Goal: Task Accomplishment & Management: Manage account settings

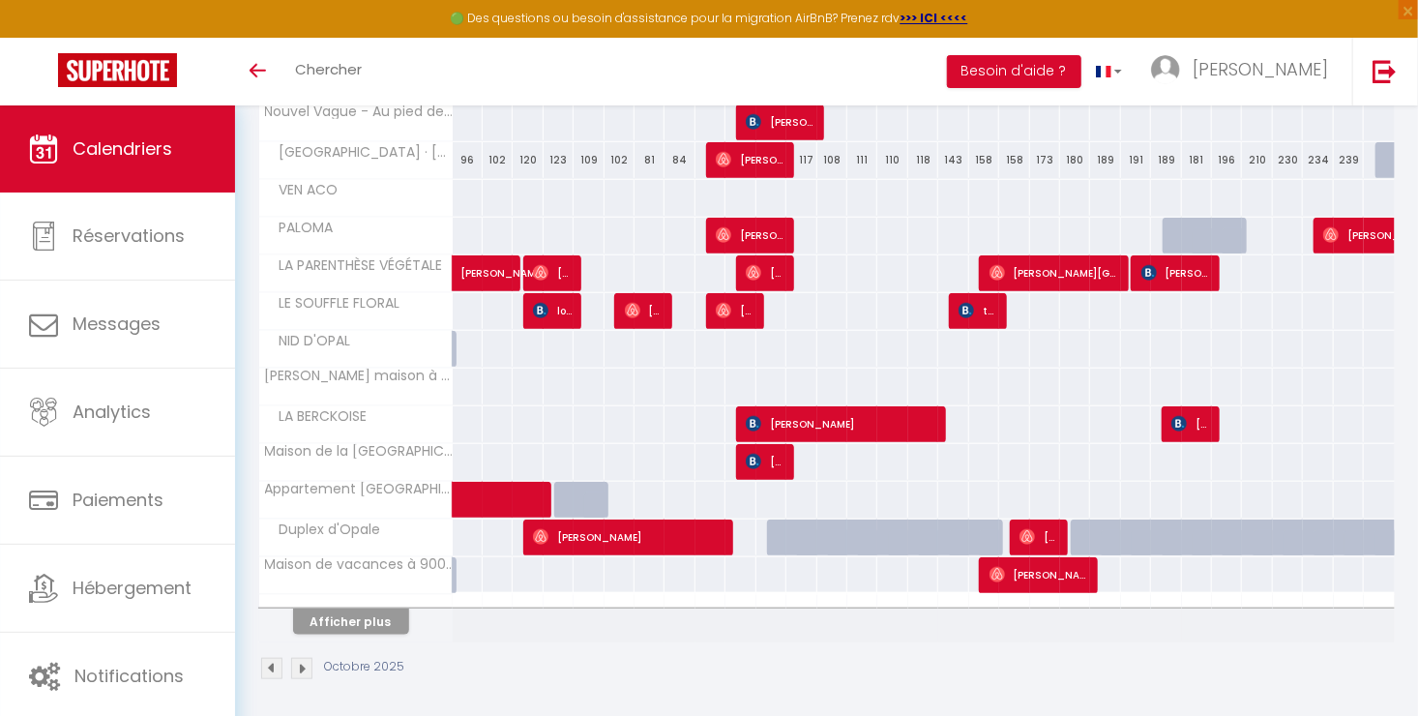
scroll to position [601, 0]
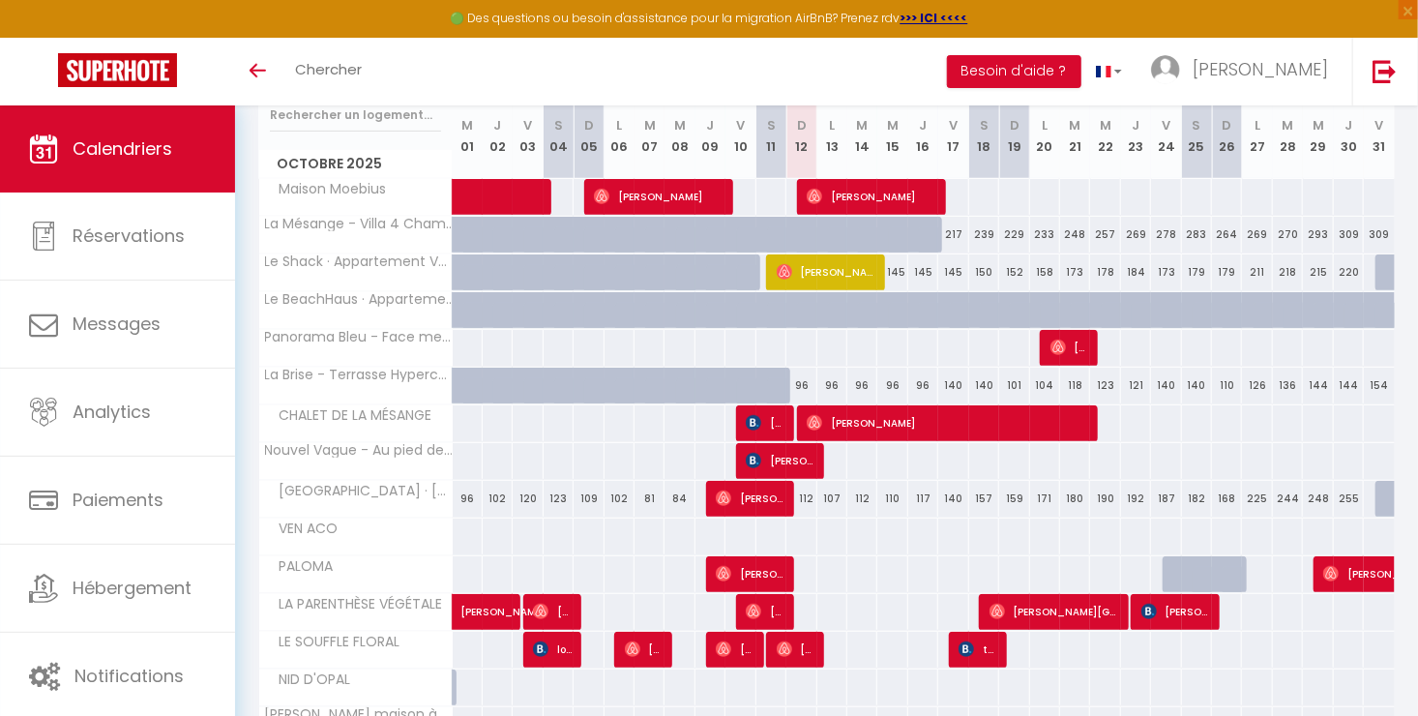
scroll to position [263, 0]
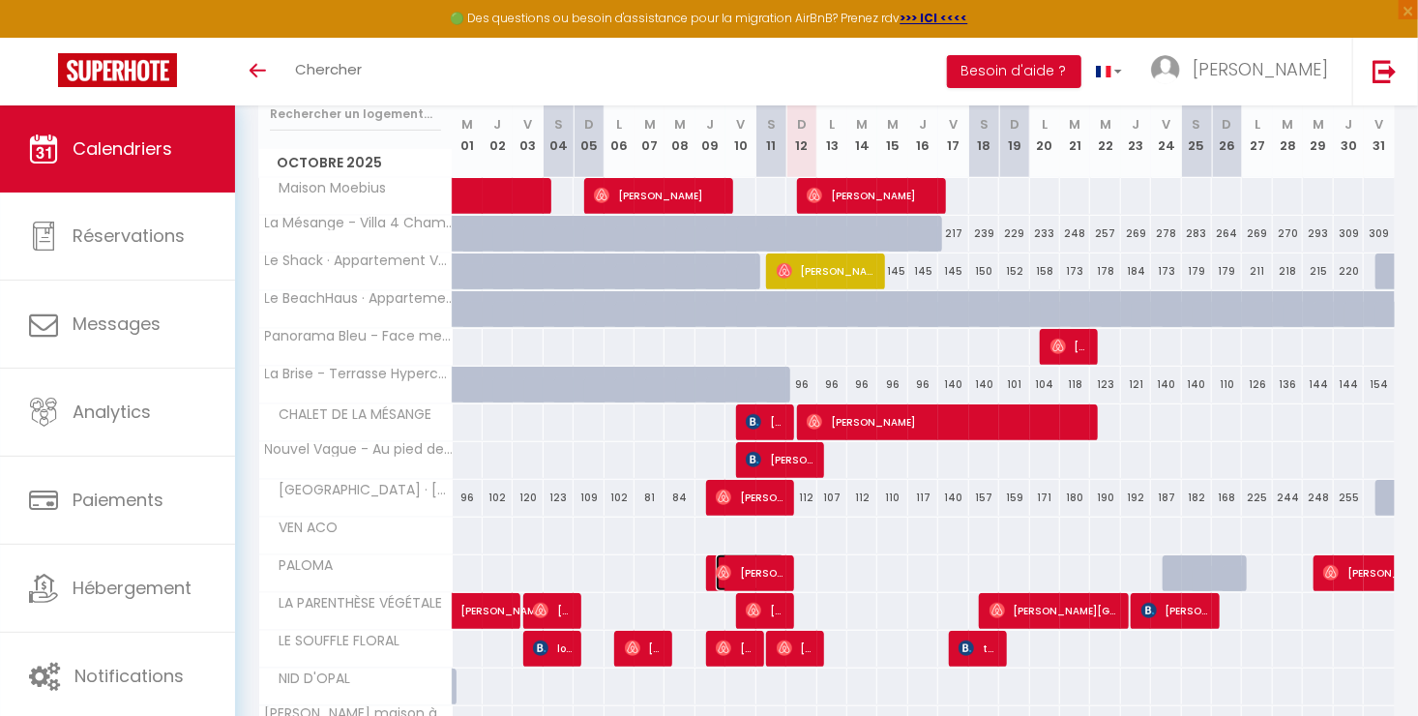
click at [759, 573] on span "[PERSON_NAME]" at bounding box center [751, 572] width 70 height 37
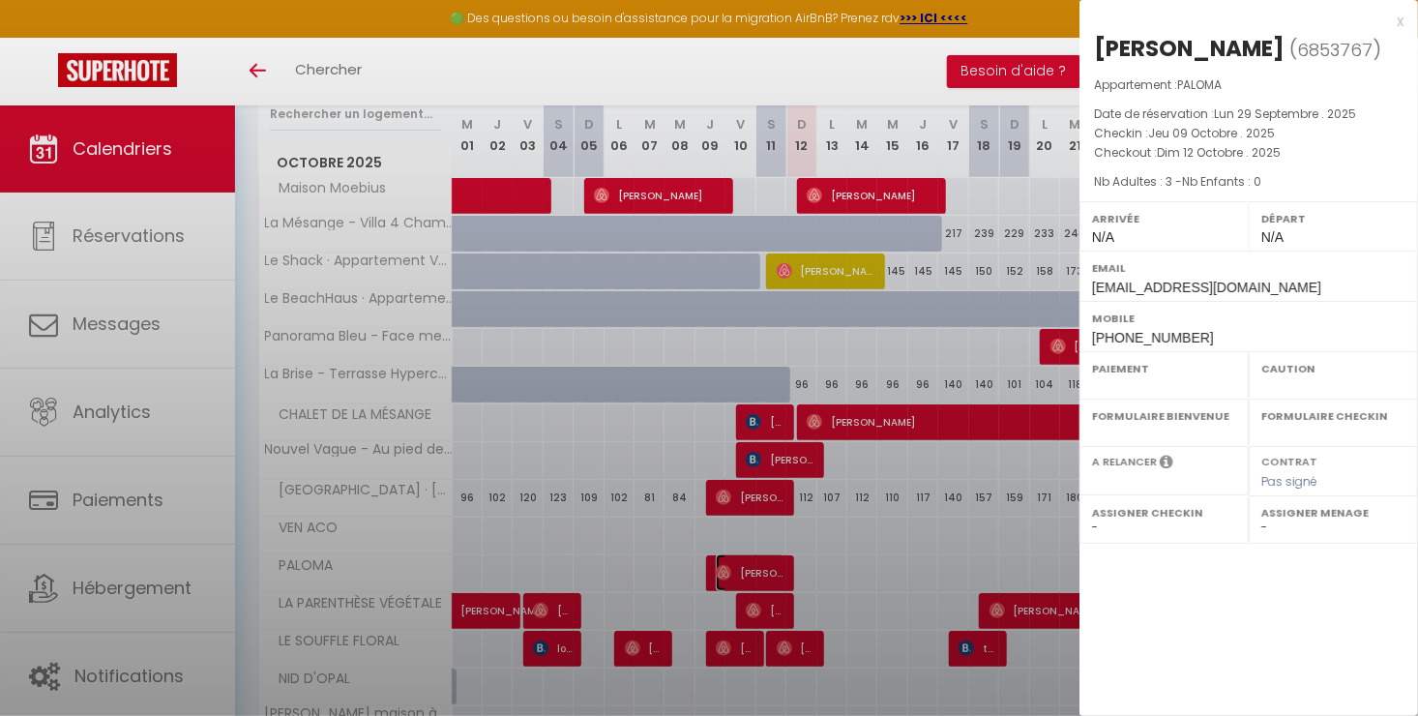
select select "OK"
select select "0"
select select "1"
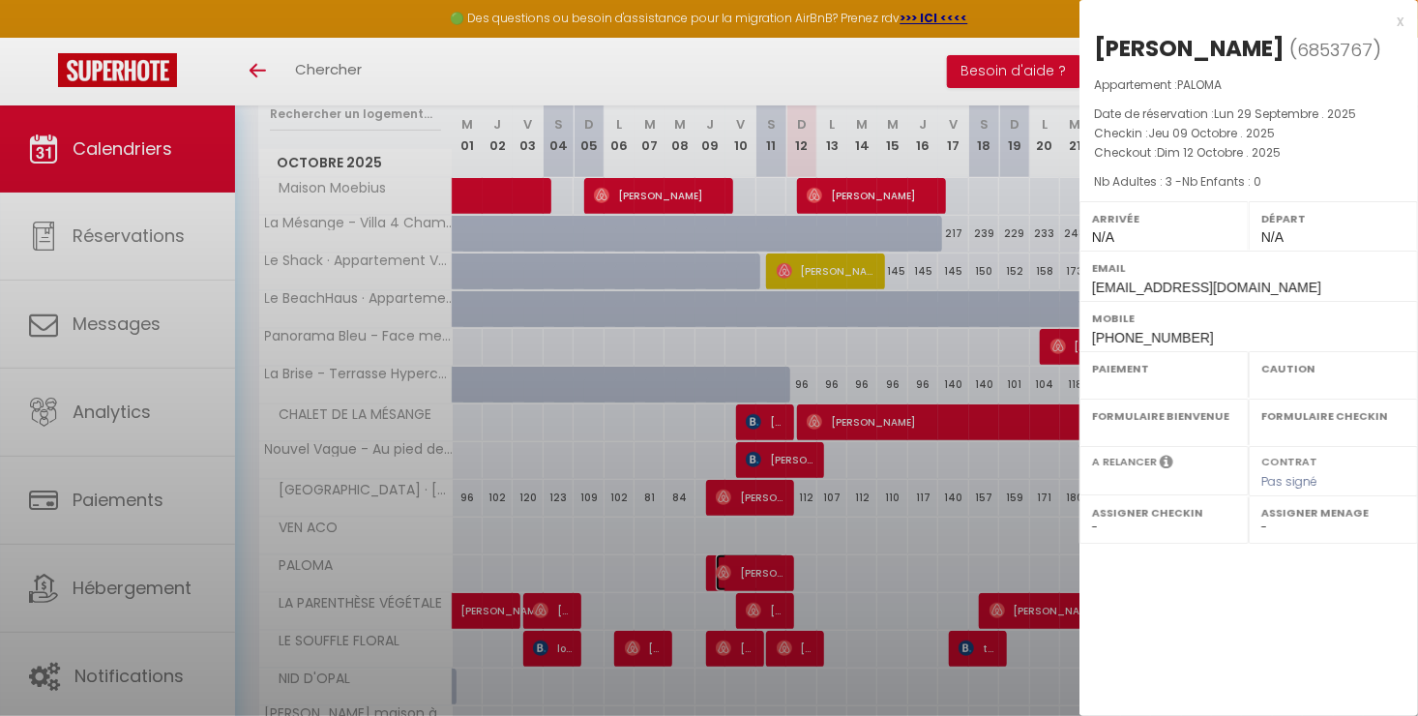
select select
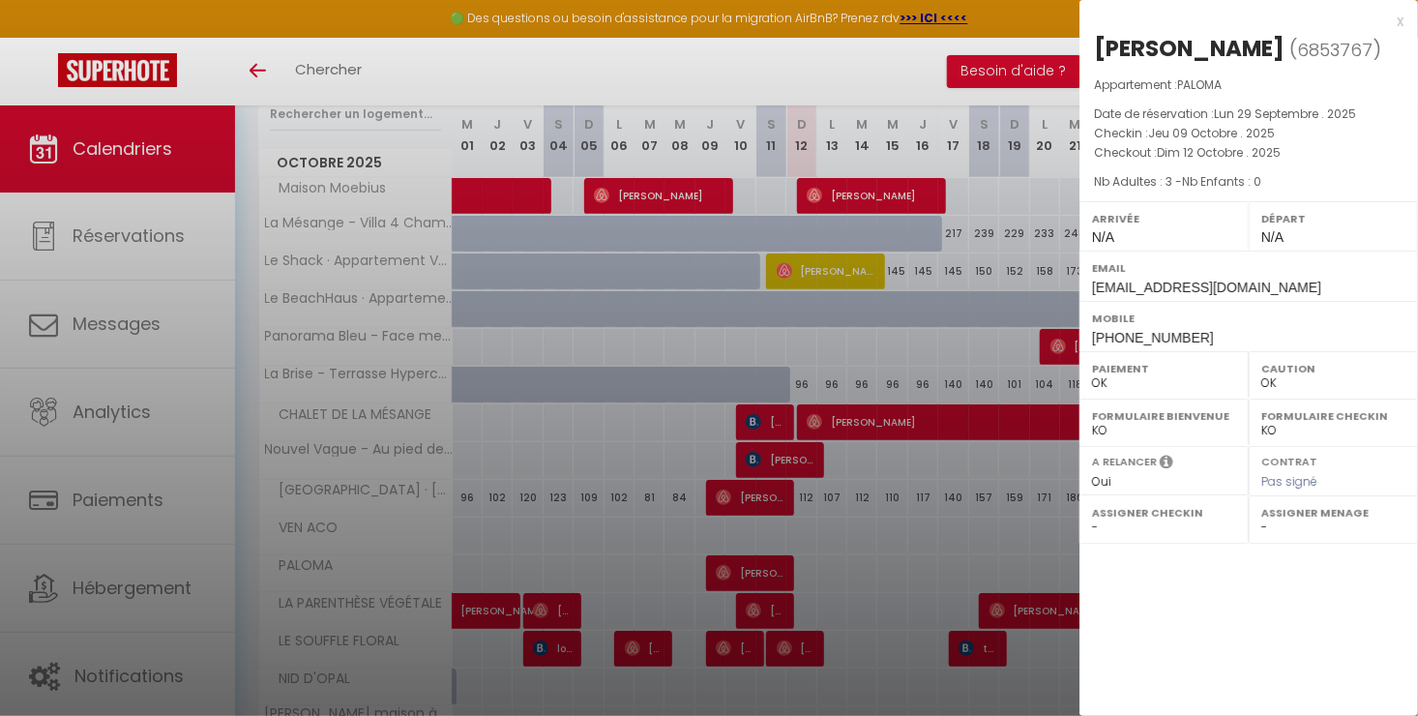
click at [759, 573] on div at bounding box center [709, 358] width 1418 height 716
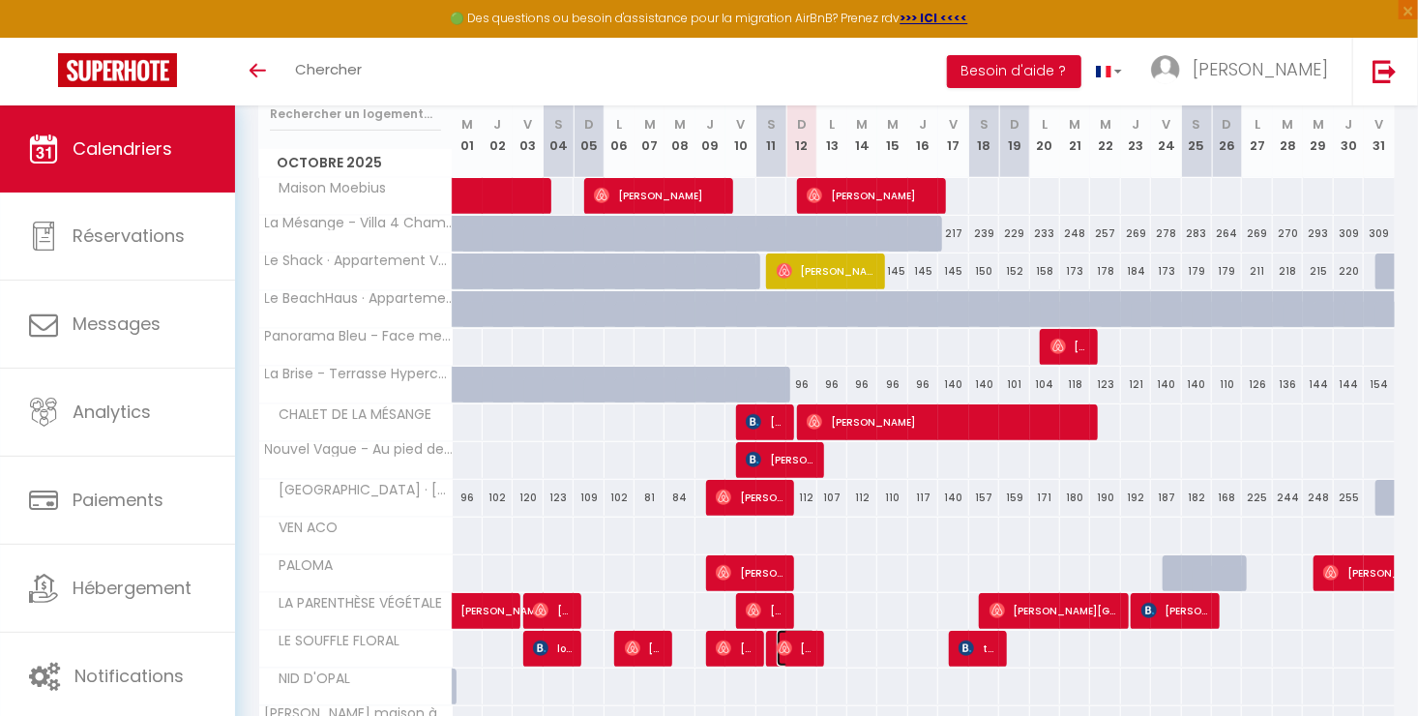
click at [802, 642] on span "Jérémy Potel" at bounding box center [797, 648] width 40 height 37
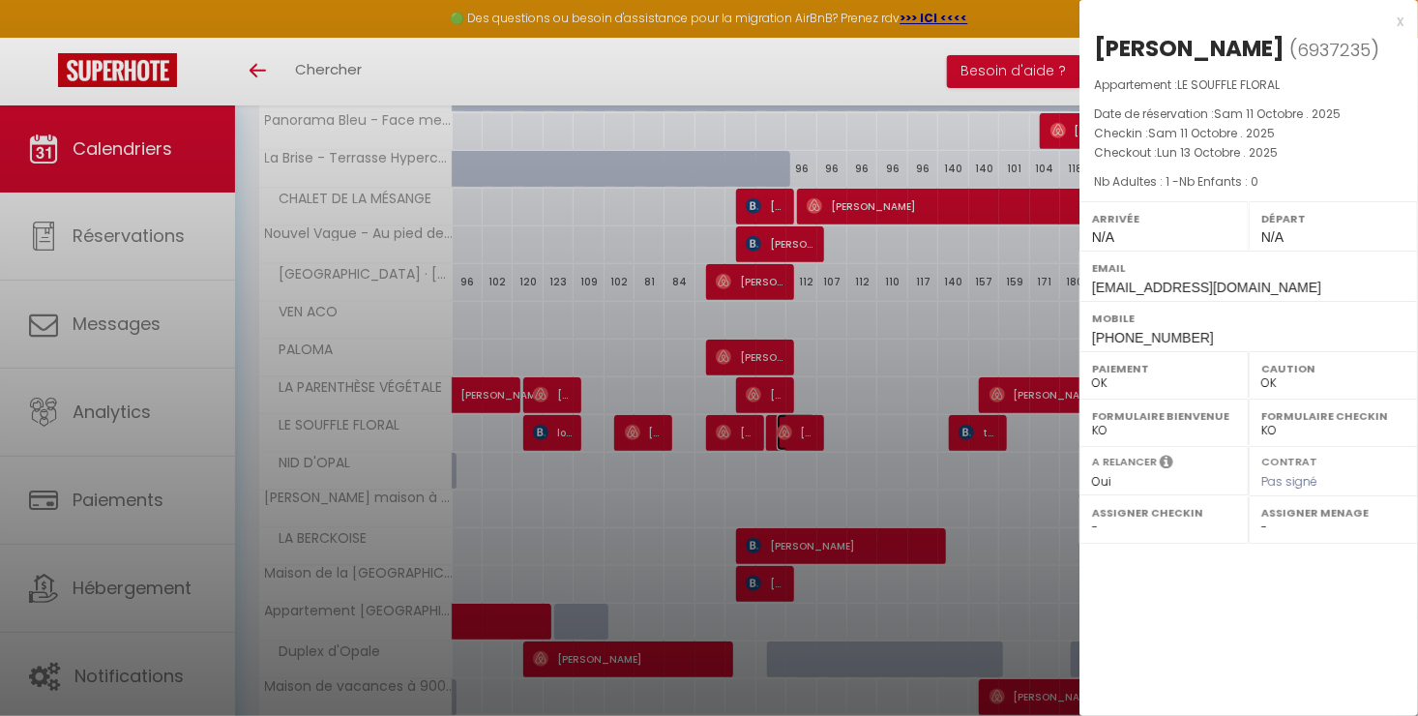
scroll to position [480, 0]
click at [1398, 22] on div "x" at bounding box center [1241, 21] width 324 height 23
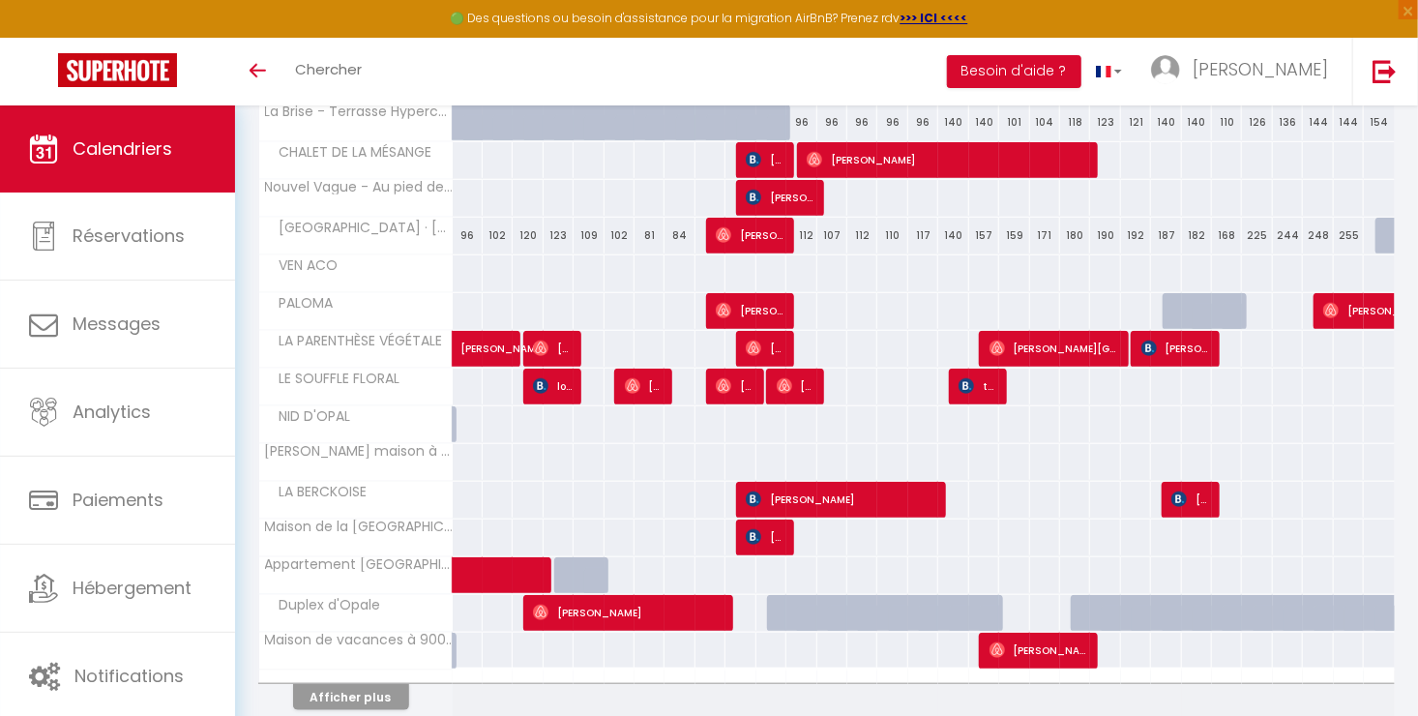
scroll to position [513, 0]
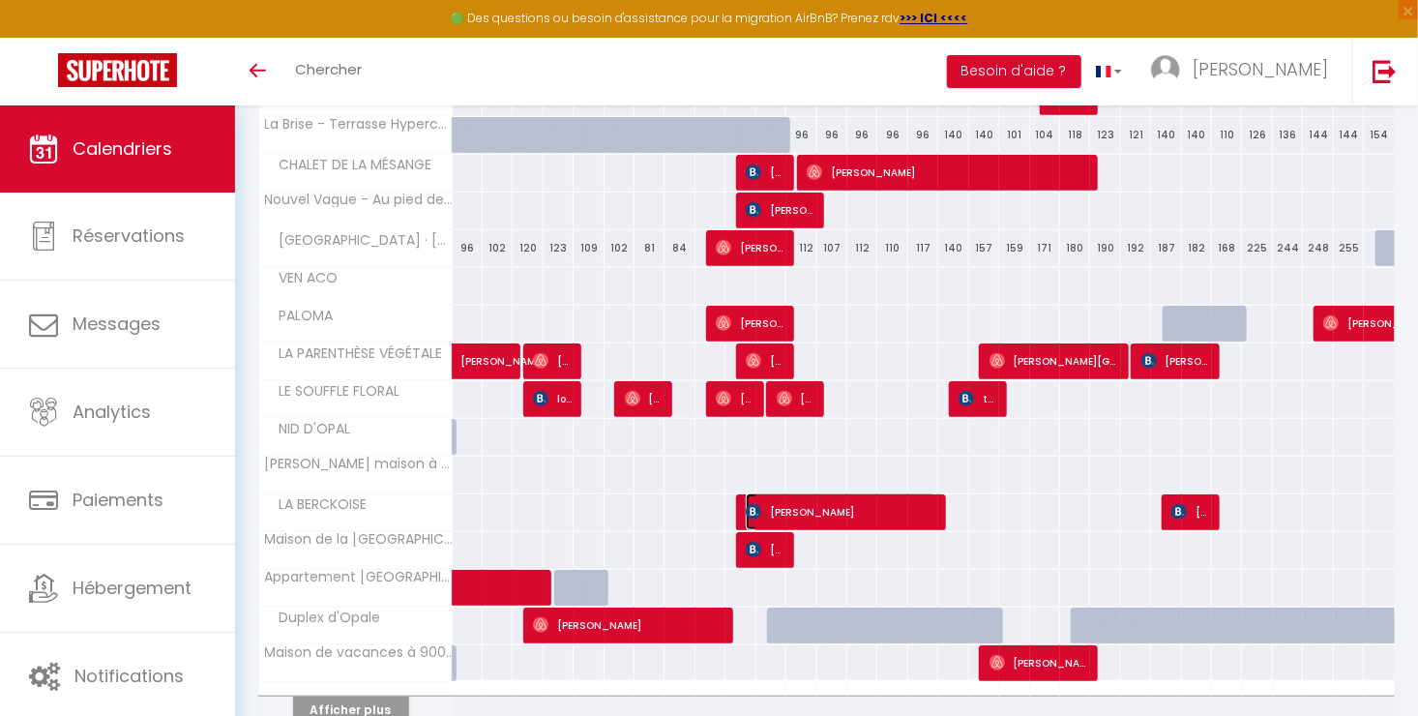
click at [893, 511] on span "[PERSON_NAME]" at bounding box center [841, 511] width 190 height 37
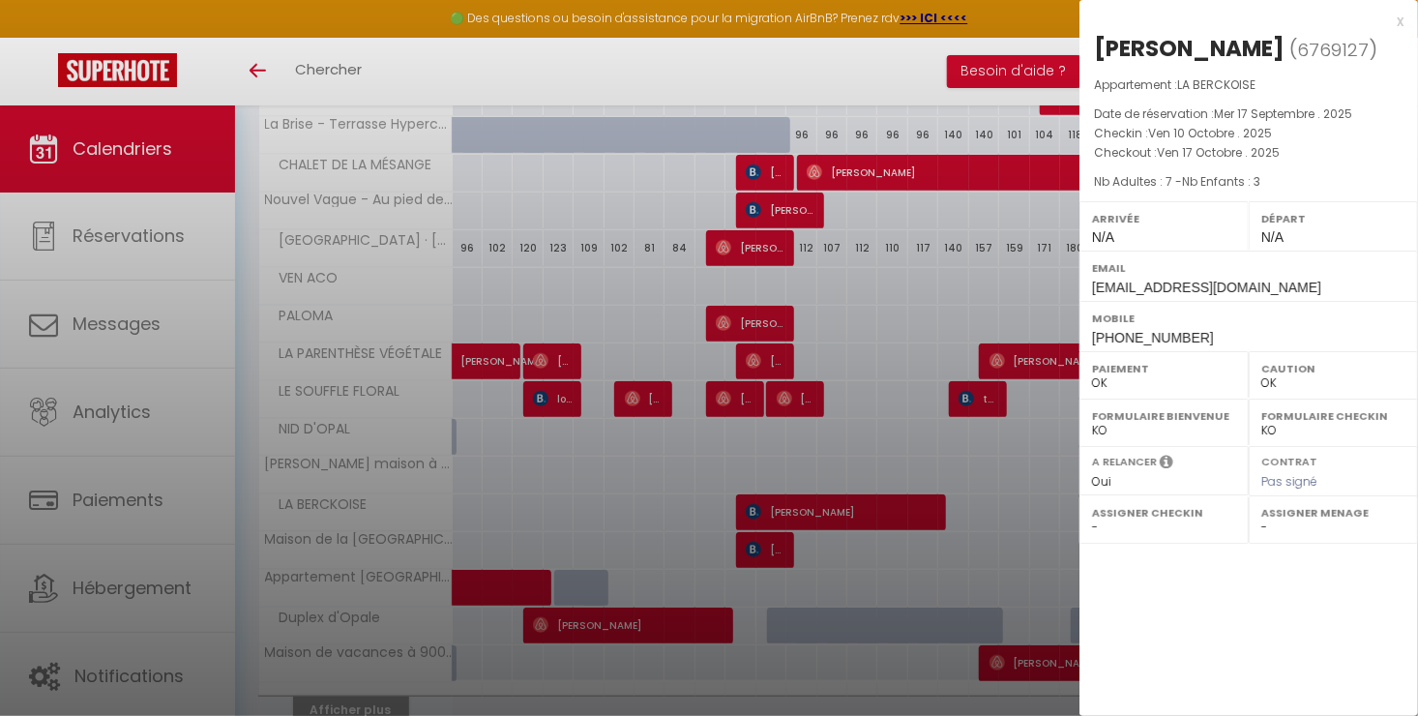
click at [878, 547] on div at bounding box center [709, 358] width 1418 height 716
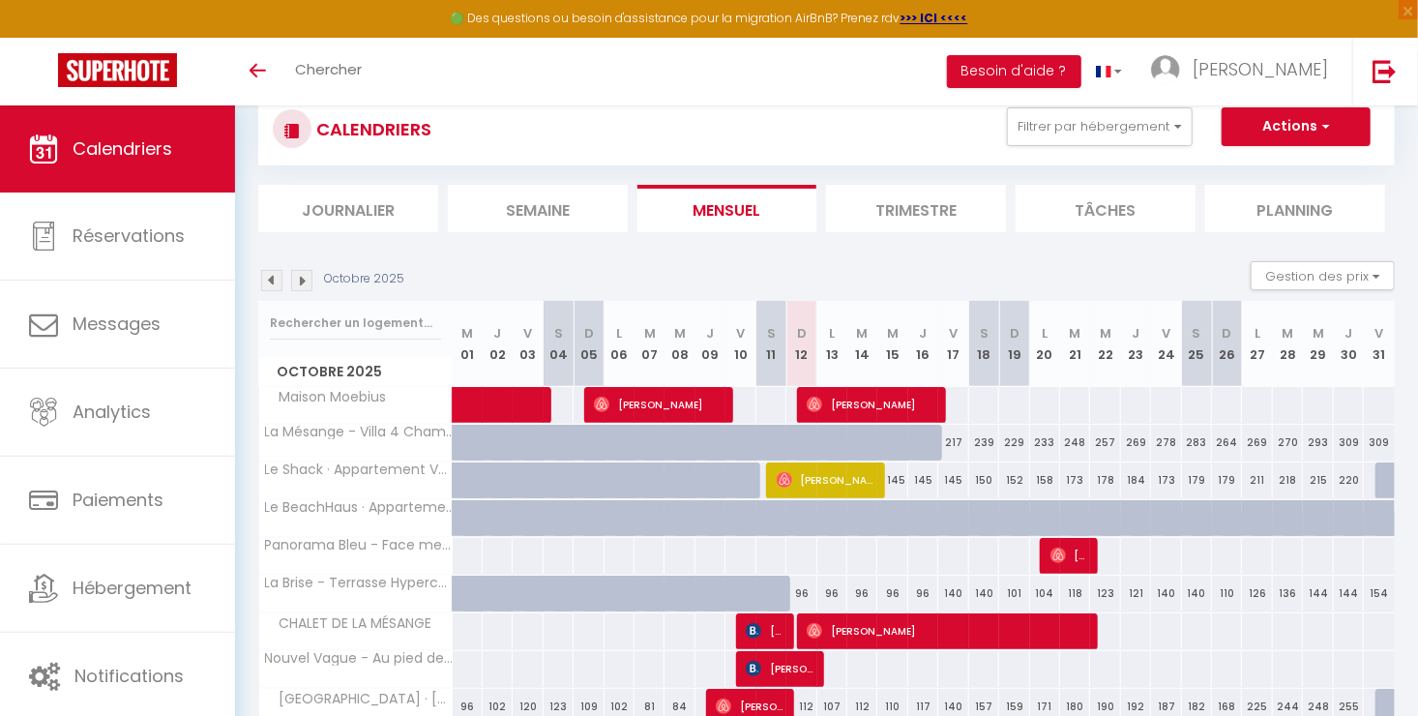
scroll to position [56, 0]
